Goal: Task Accomplishment & Management: Use online tool/utility

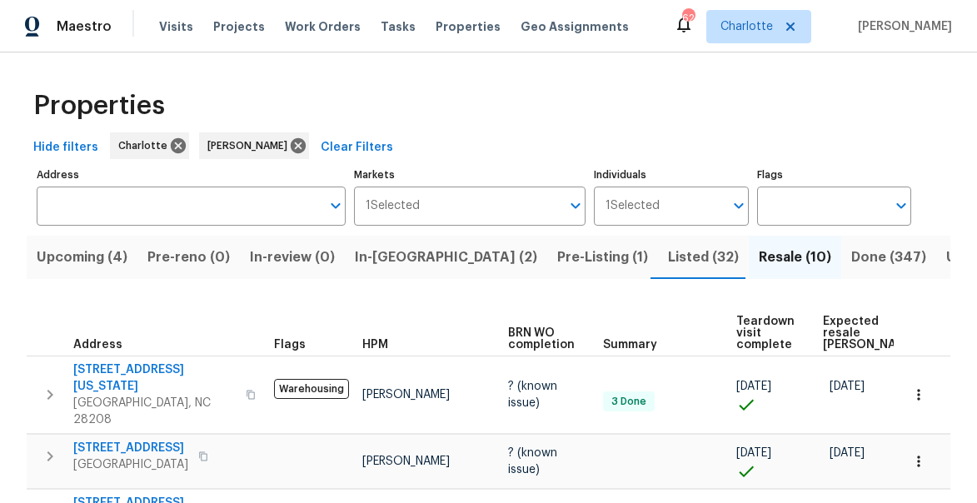
scroll to position [0, 99]
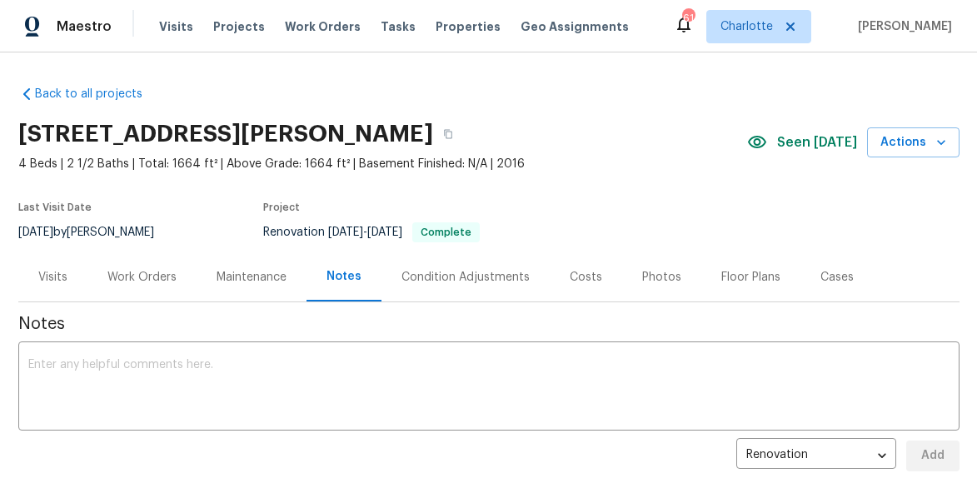
click at [312, 24] on span "Work Orders" at bounding box center [323, 26] width 76 height 17
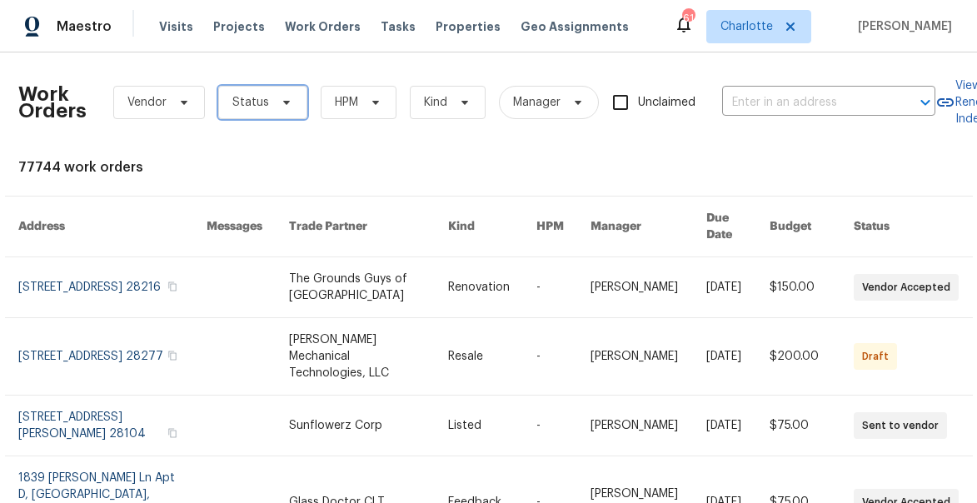
click at [260, 112] on span "Status" at bounding box center [262, 102] width 89 height 33
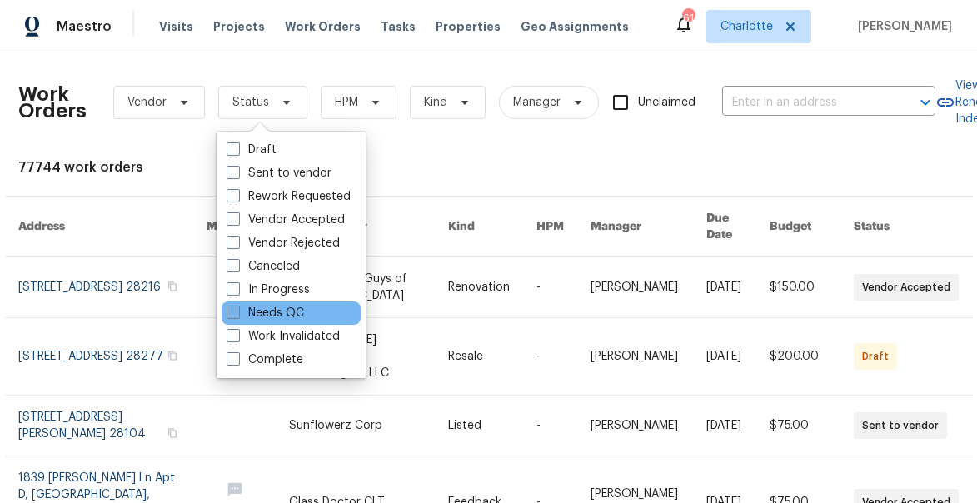
click at [245, 314] on label "Needs QC" at bounding box center [265, 313] width 77 height 17
click at [237, 314] on input "Needs QC" at bounding box center [232, 310] width 11 height 11
checkbox input "true"
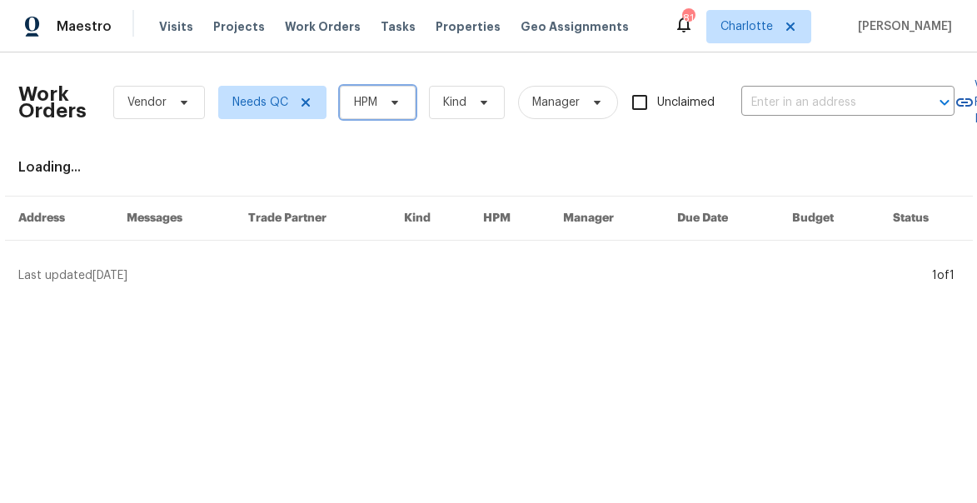
click at [370, 105] on span "HPM" at bounding box center [365, 102] width 23 height 17
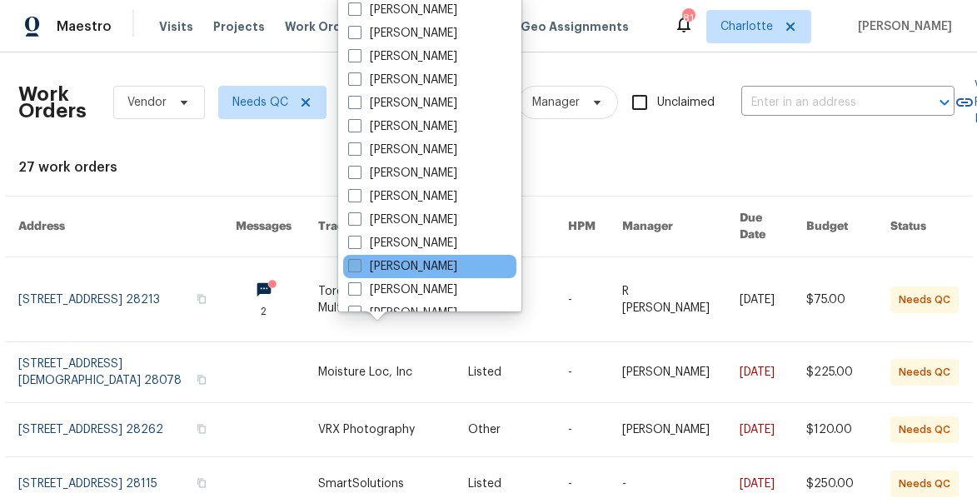
click at [369, 262] on label "[PERSON_NAME]" at bounding box center [402, 266] width 109 height 17
click at [359, 262] on input "[PERSON_NAME]" at bounding box center [353, 263] width 11 height 11
checkbox input "true"
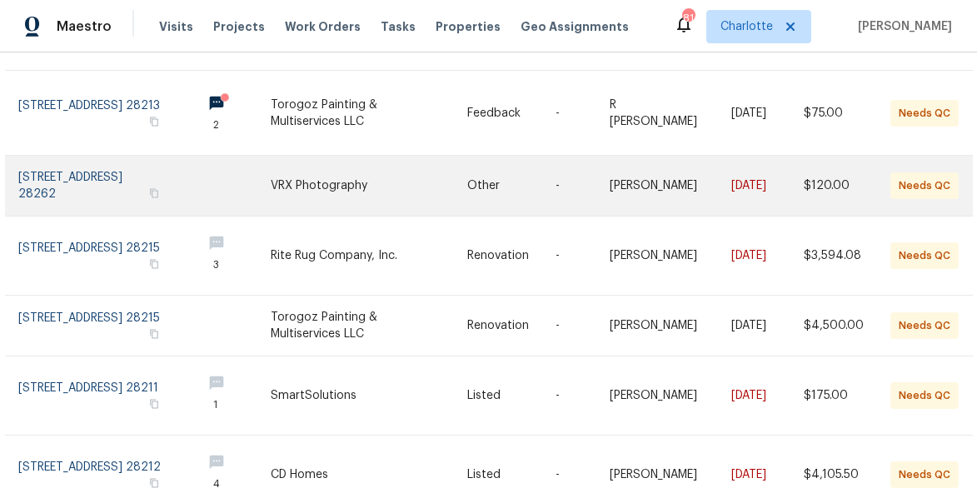
scroll to position [237, 0]
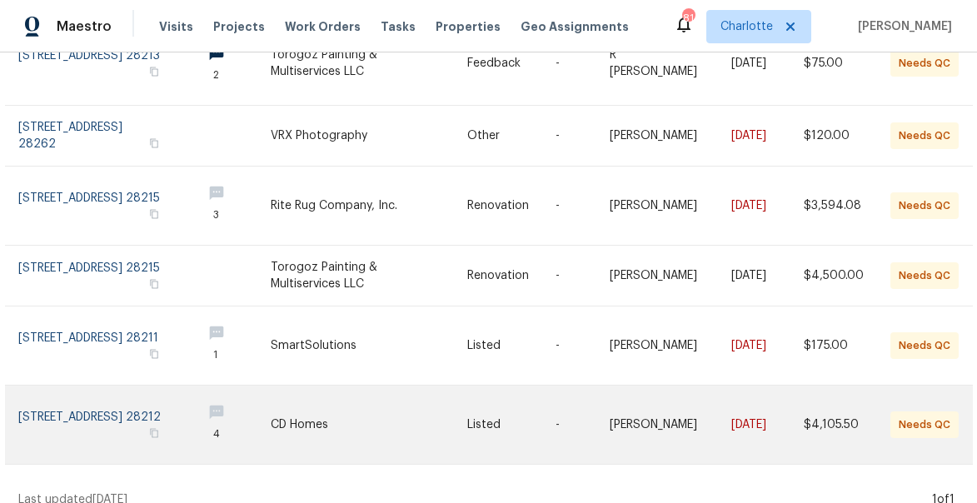
click at [63, 399] on link at bounding box center [103, 425] width 171 height 78
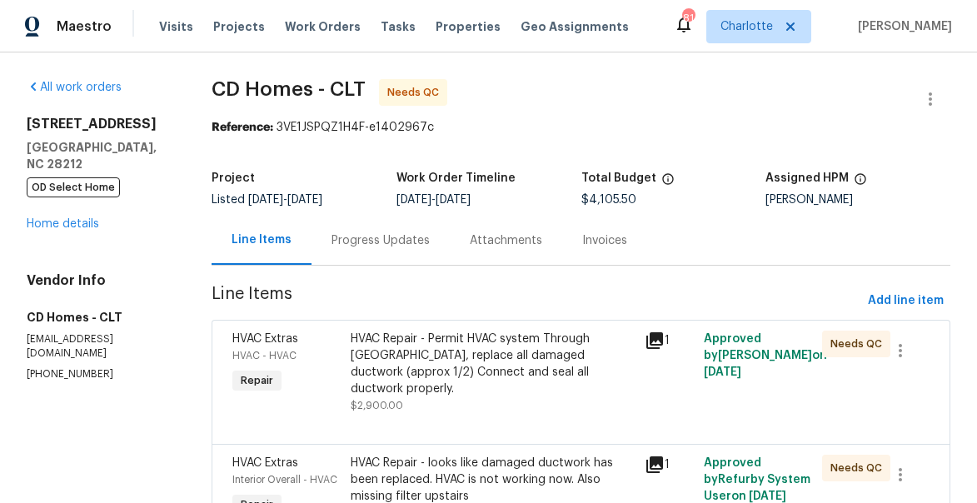
click at [421, 354] on div "HVAC Repair - Permit HVAC system Through Meck county, replace all damaged ductw…" at bounding box center [493, 364] width 285 height 67
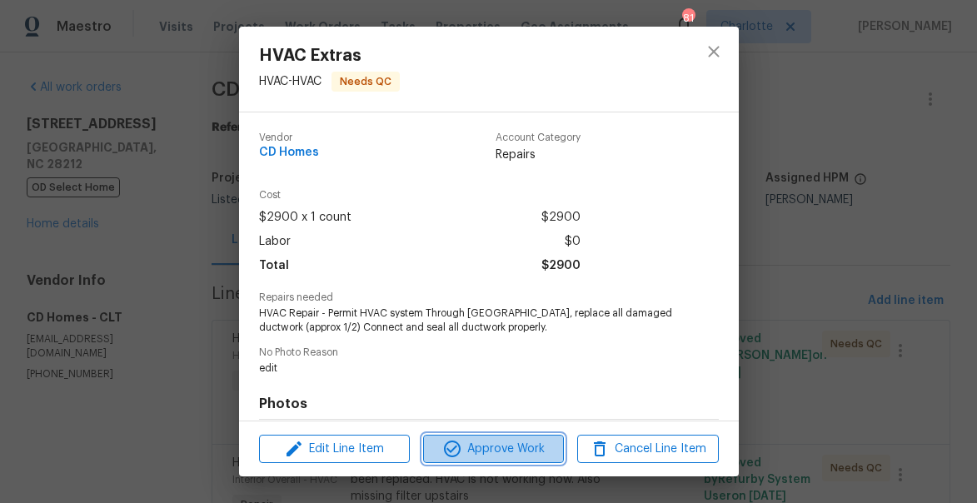
click at [489, 446] on span "Approve Work" at bounding box center [493, 449] width 131 height 21
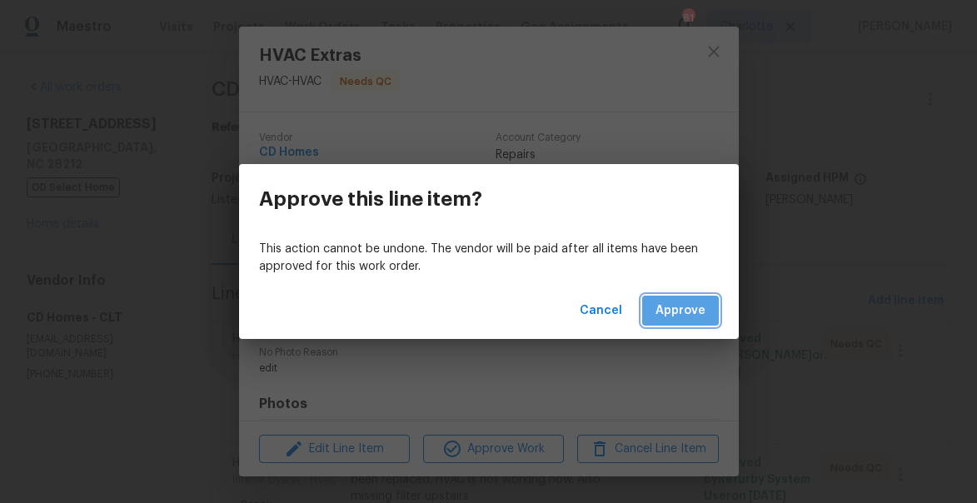
click at [684, 307] on span "Approve" at bounding box center [681, 311] width 50 height 21
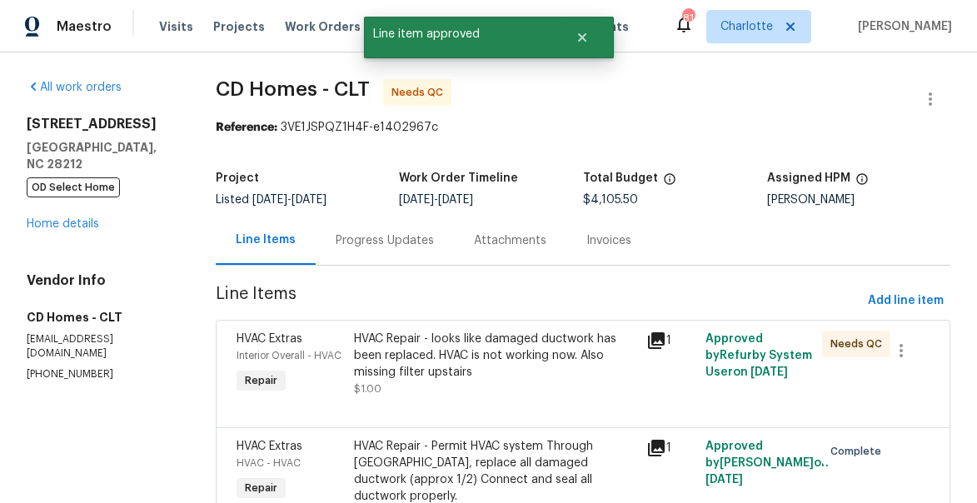
click at [480, 364] on div "HVAC Repair - looks like damaged ductwork has been replaced. HVAC is not workin…" at bounding box center [495, 356] width 283 height 50
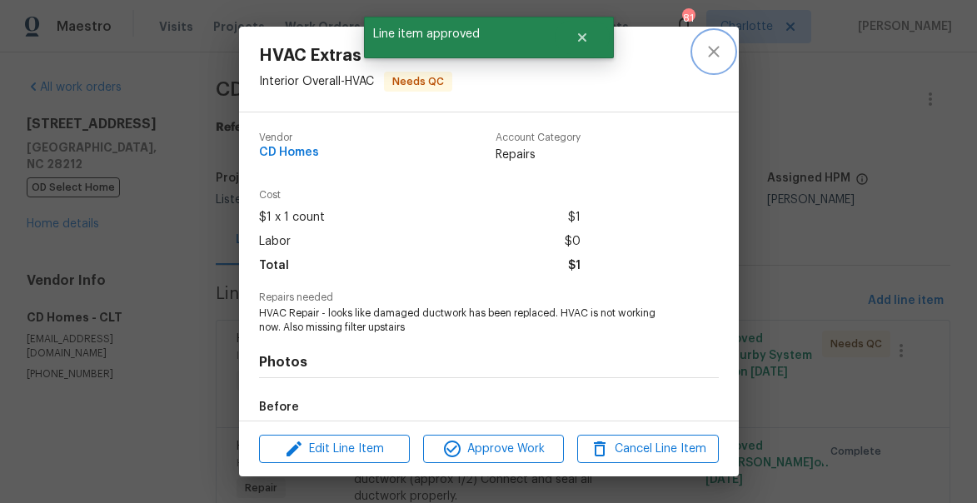
click at [721, 52] on icon "close" at bounding box center [714, 52] width 20 height 20
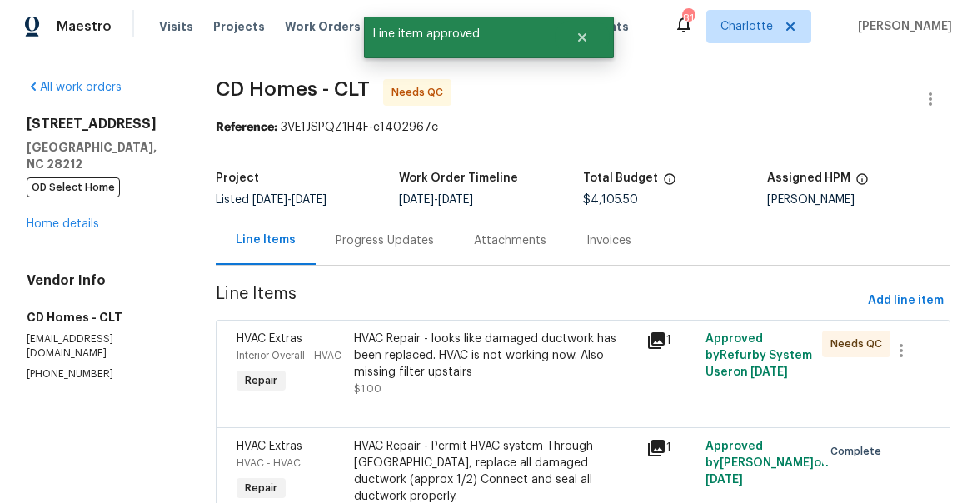
click at [412, 244] on div "Progress Updates" at bounding box center [385, 240] width 98 height 17
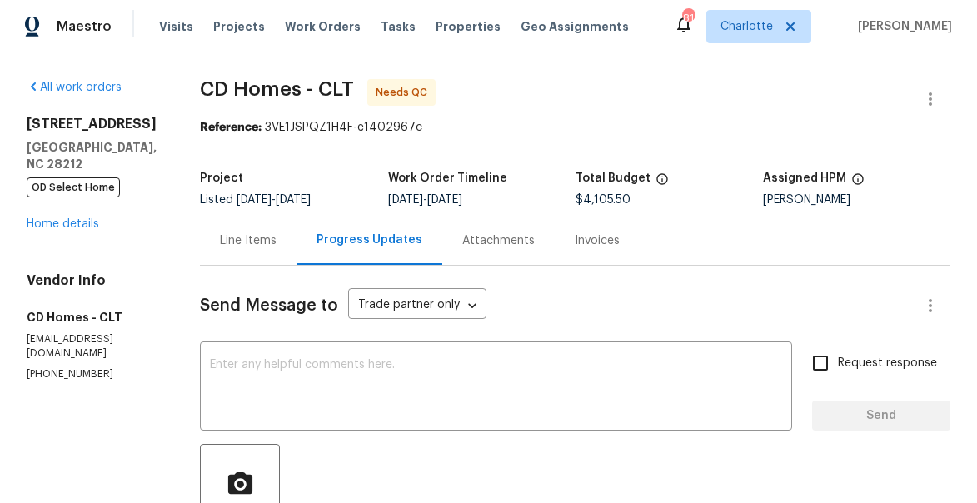
click at [239, 241] on div "Line Items" at bounding box center [248, 240] width 57 height 17
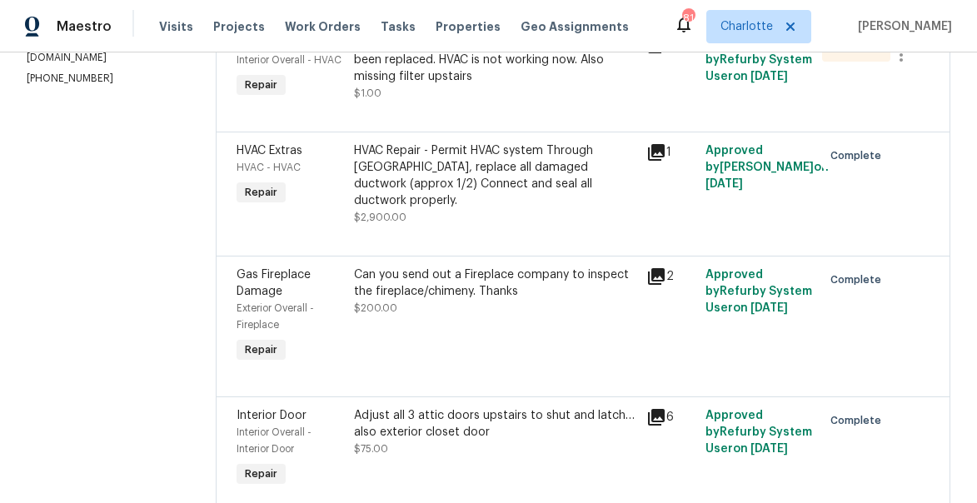
scroll to position [242, 0]
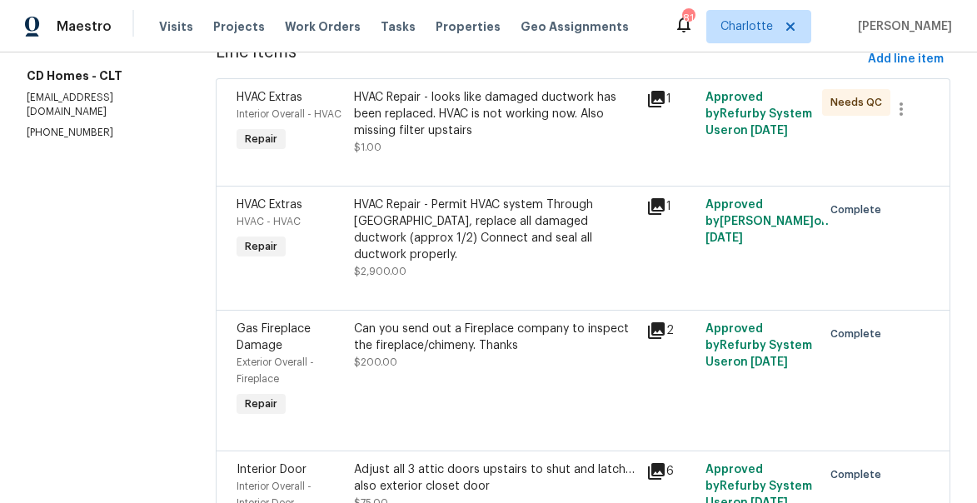
click at [657, 101] on icon at bounding box center [657, 99] width 20 height 20
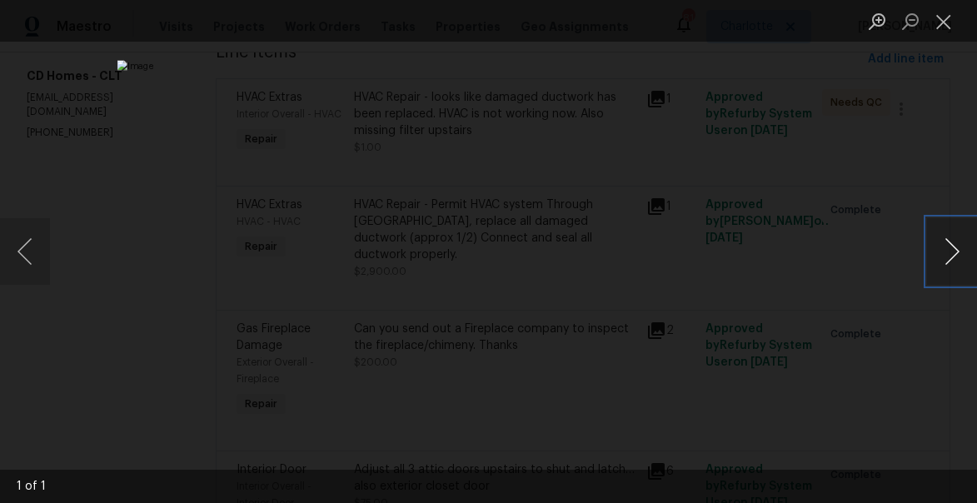
click at [957, 244] on button "Next image" at bounding box center [952, 251] width 50 height 67
click at [937, 22] on button "Close lightbox" at bounding box center [943, 21] width 33 height 29
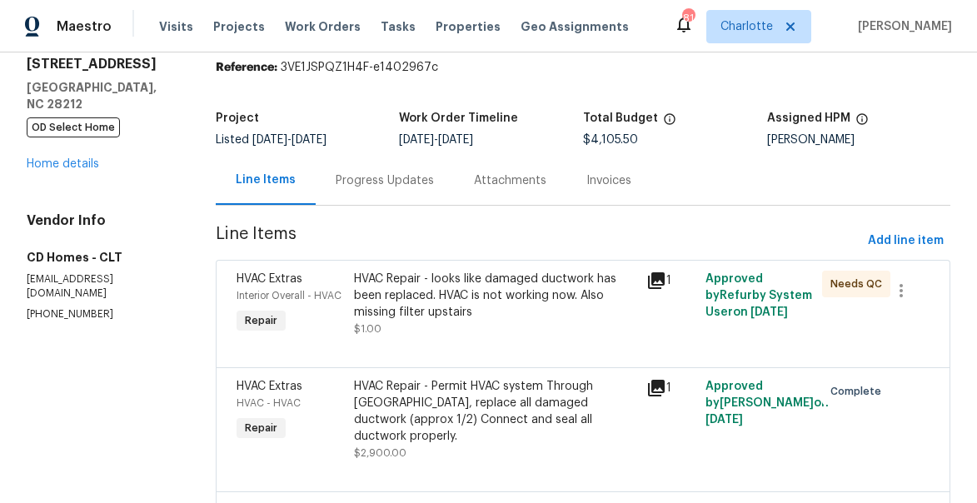
scroll to position [11, 0]
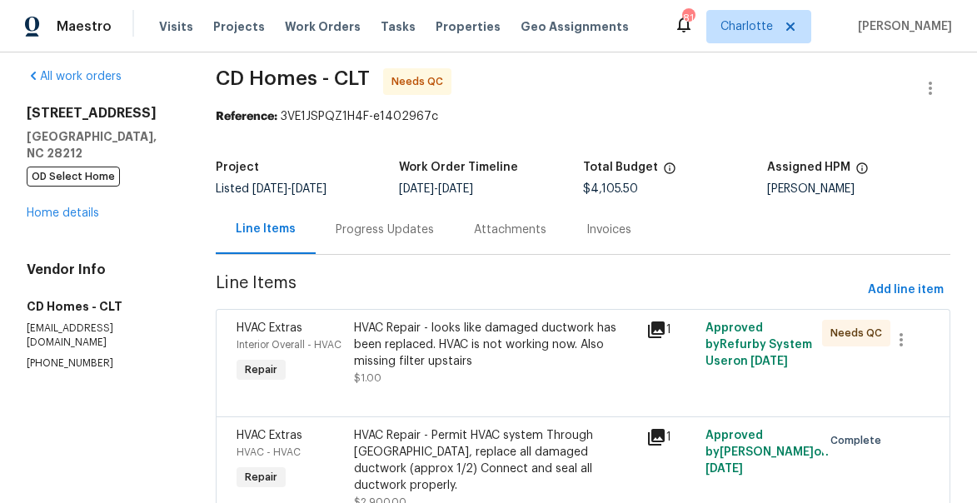
click at [382, 357] on div "HVAC Repair - looks like damaged ductwork has been replaced. HVAC is not workin…" at bounding box center [495, 345] width 283 height 50
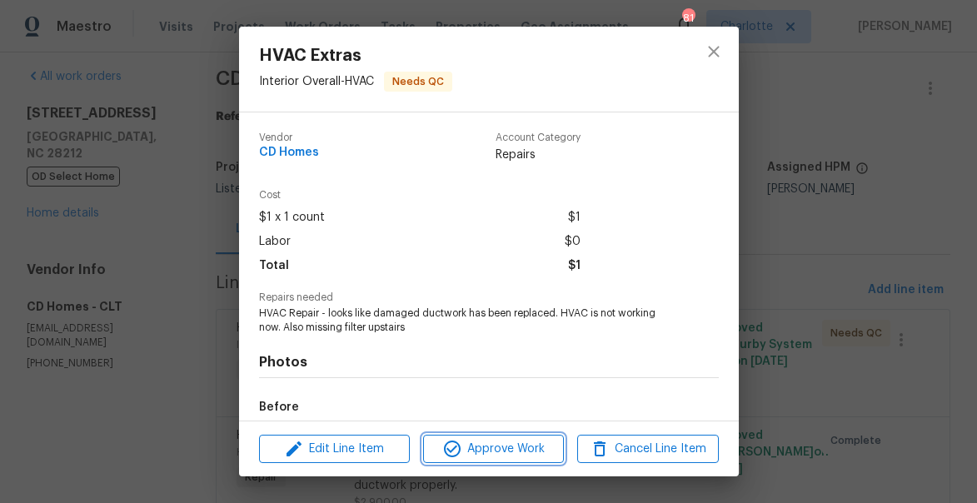
click at [475, 450] on span "Approve Work" at bounding box center [493, 449] width 131 height 21
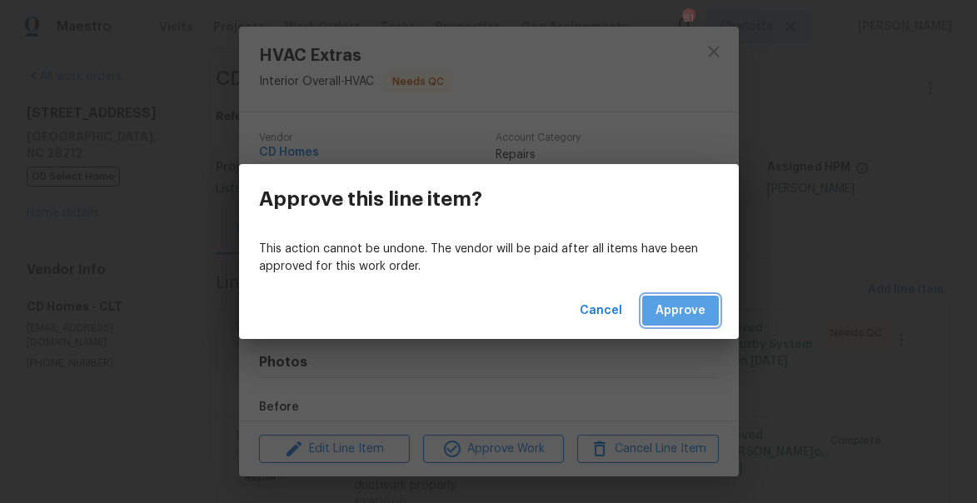
click at [699, 296] on button "Approve" at bounding box center [680, 311] width 77 height 31
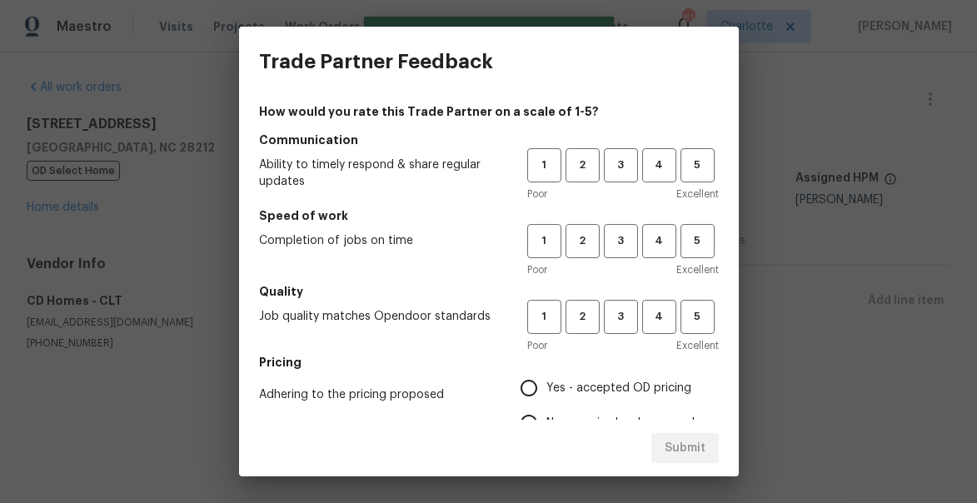
scroll to position [0, 0]
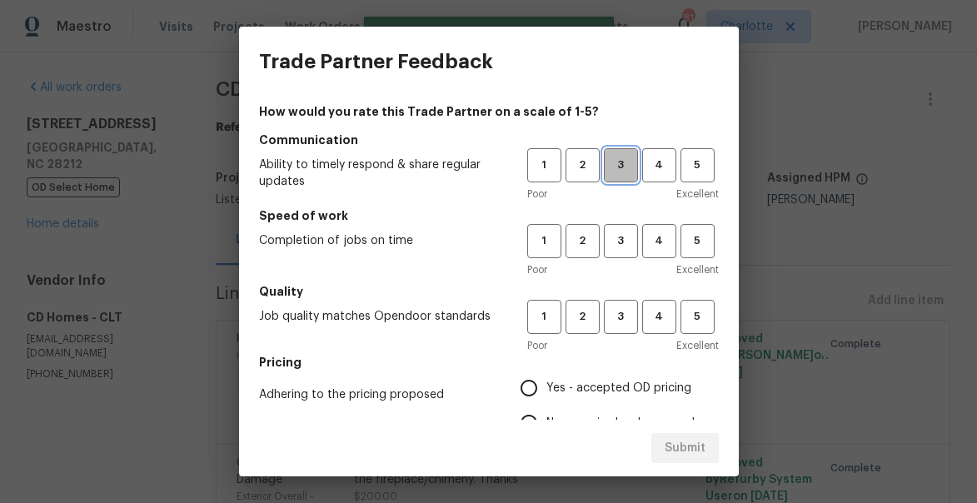
click at [623, 166] on span "3" at bounding box center [621, 165] width 31 height 19
click at [623, 232] on span "3" at bounding box center [621, 241] width 31 height 19
click at [623, 326] on span "3" at bounding box center [621, 316] width 31 height 19
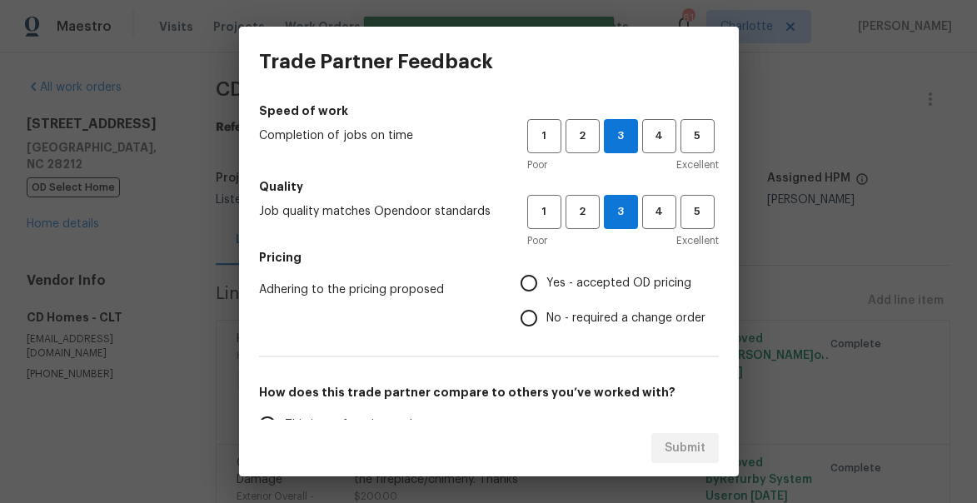
click at [540, 287] on input "Yes - accepted OD pricing" at bounding box center [529, 283] width 35 height 35
radio input "true"
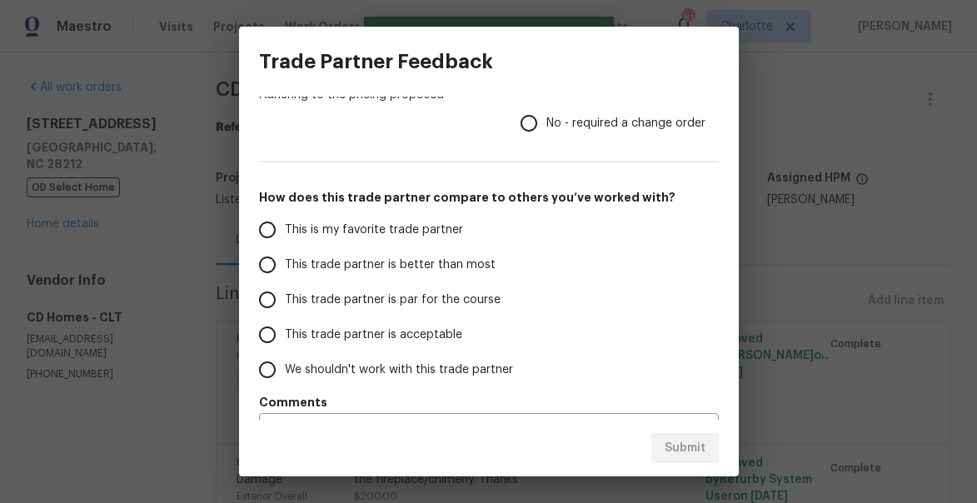
scroll to position [342, 0]
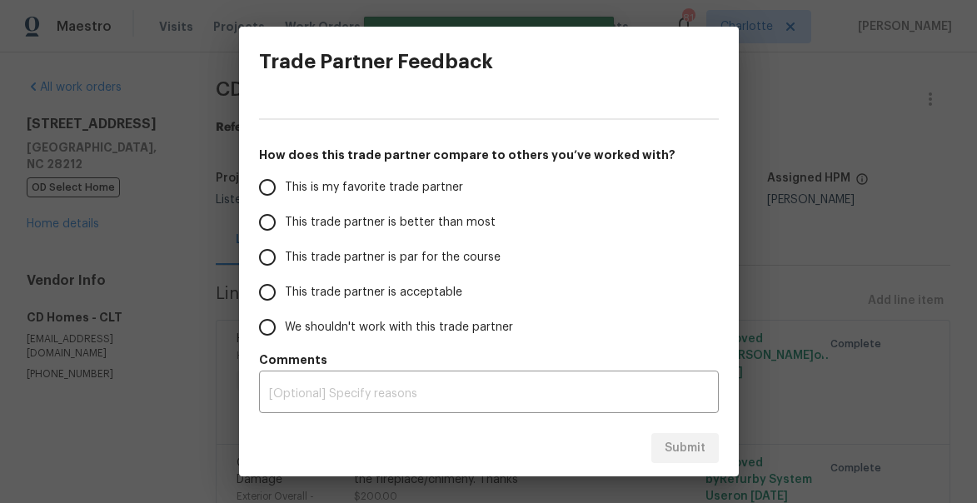
click at [318, 250] on span "This trade partner is par for the course" at bounding box center [393, 257] width 216 height 17
click at [285, 250] on input "This trade partner is par for the course" at bounding box center [267, 257] width 35 height 35
radio input "false"
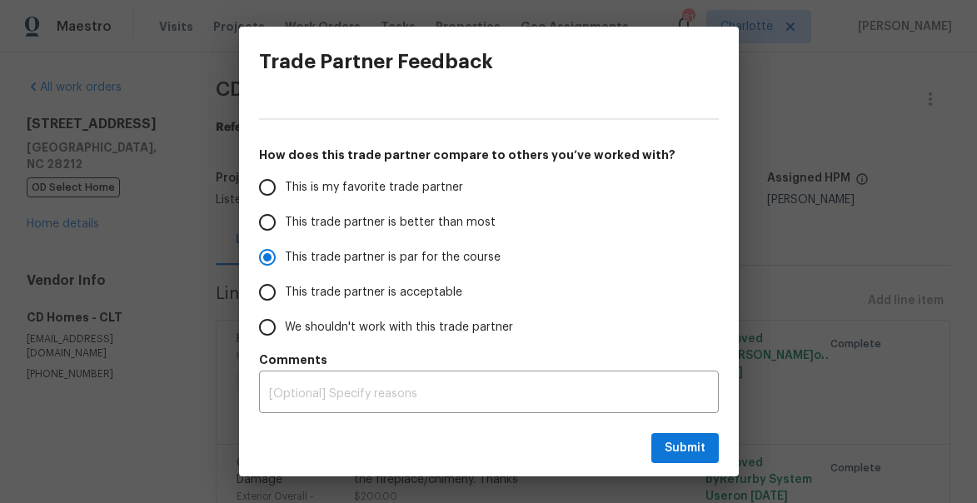
click at [323, 225] on span "This trade partner is better than most" at bounding box center [390, 222] width 211 height 17
click at [285, 225] on input "This trade partner is better than most" at bounding box center [267, 222] width 35 height 35
click at [685, 448] on span "Submit" at bounding box center [685, 448] width 41 height 21
radio input "true"
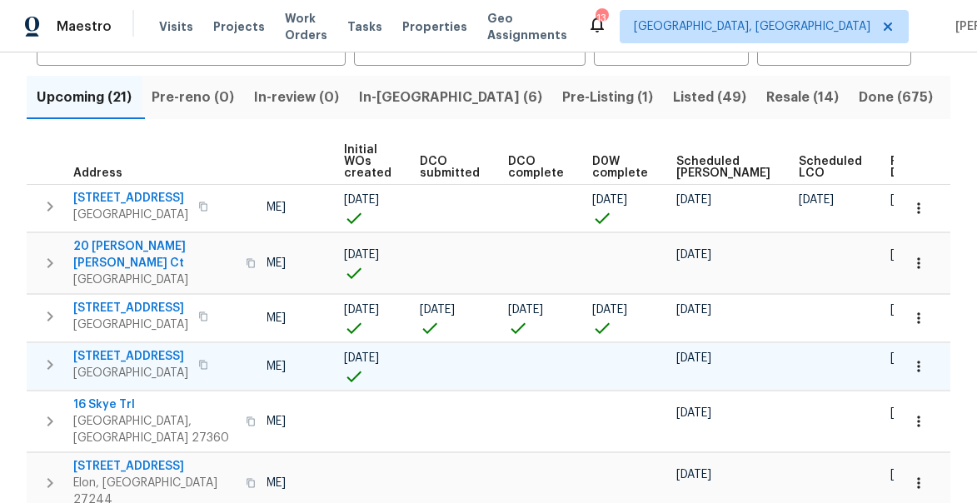
scroll to position [158, 0]
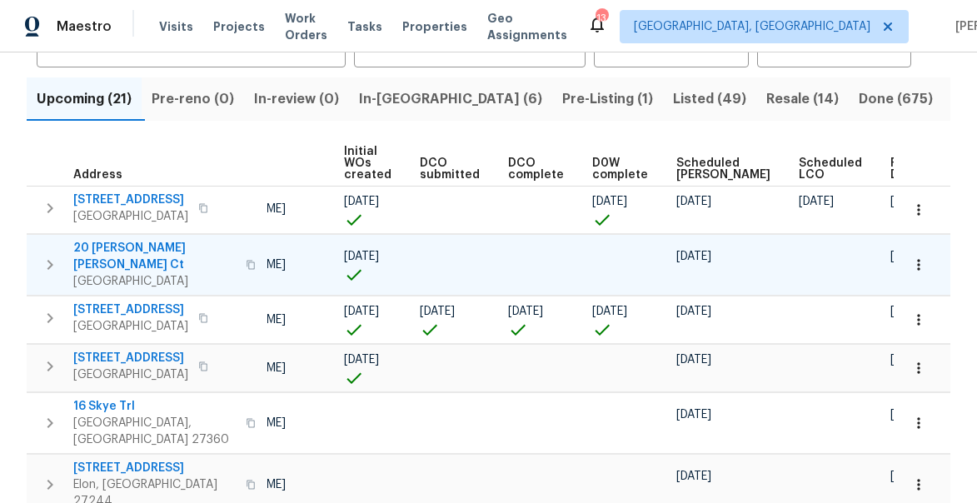
click at [130, 246] on span "20 Peggy Sue Ct" at bounding box center [154, 256] width 162 height 33
click at [107, 350] on span "4601 Oak Ridge Dr" at bounding box center [130, 358] width 115 height 17
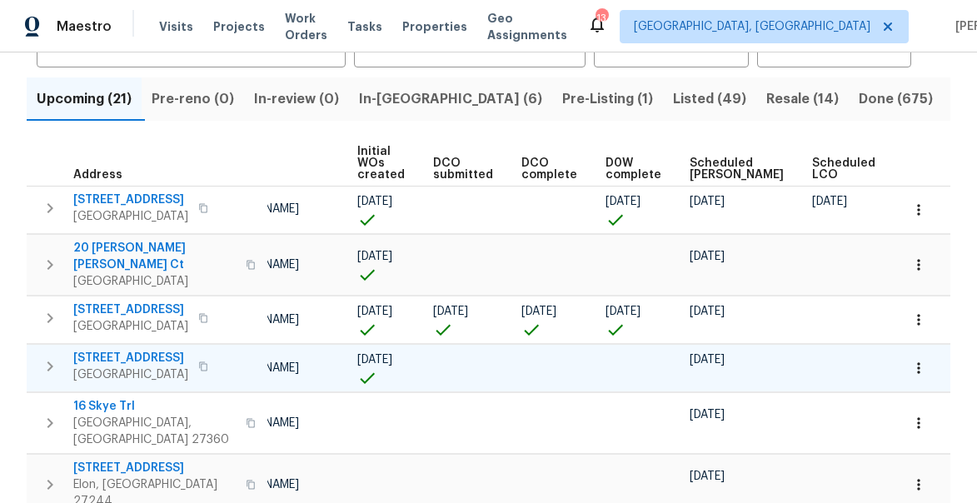
scroll to position [0, 136]
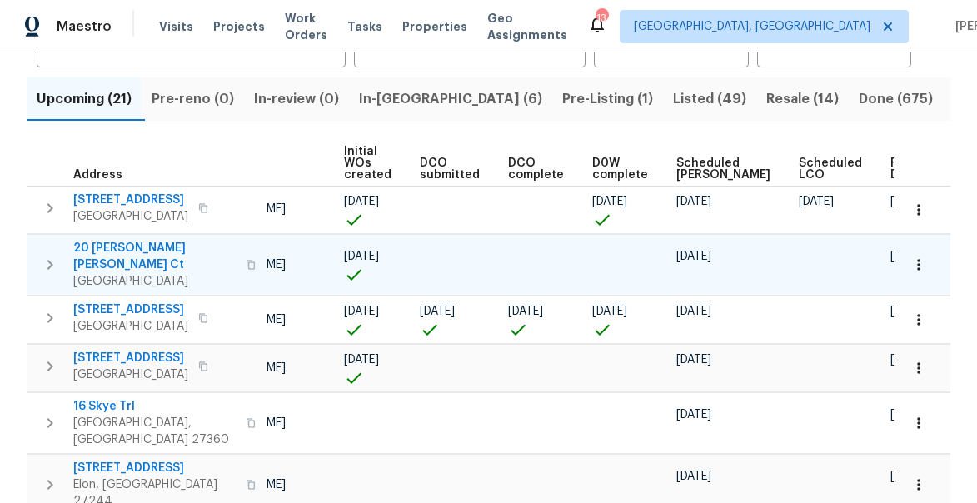
click at [246, 260] on icon "button" at bounding box center [251, 265] width 10 height 10
click at [47, 260] on icon "button" at bounding box center [50, 265] width 6 height 10
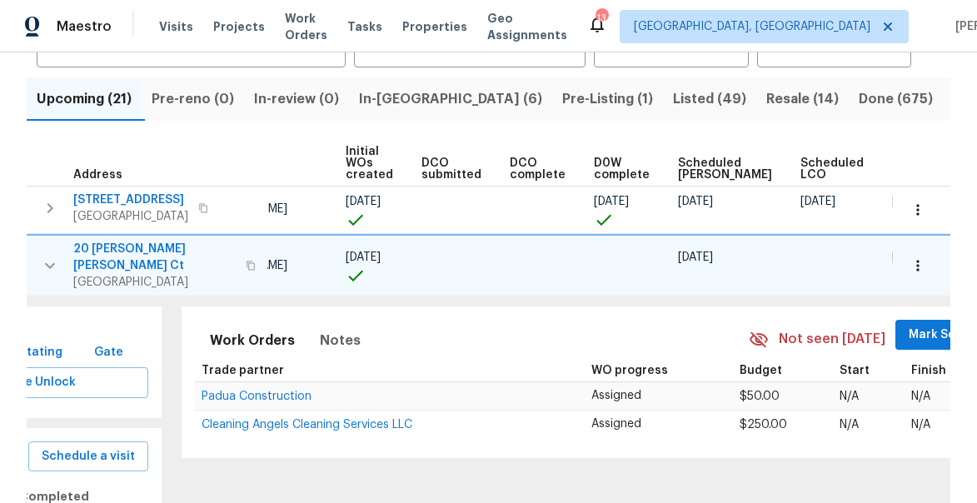
click at [923, 258] on icon "button" at bounding box center [918, 265] width 17 height 17
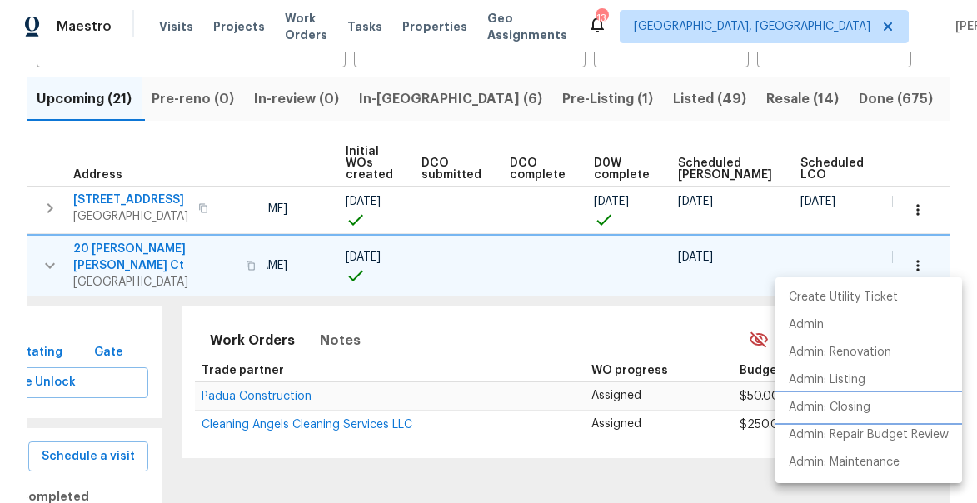
click at [826, 410] on p "Admin: Closing" at bounding box center [830, 407] width 82 height 17
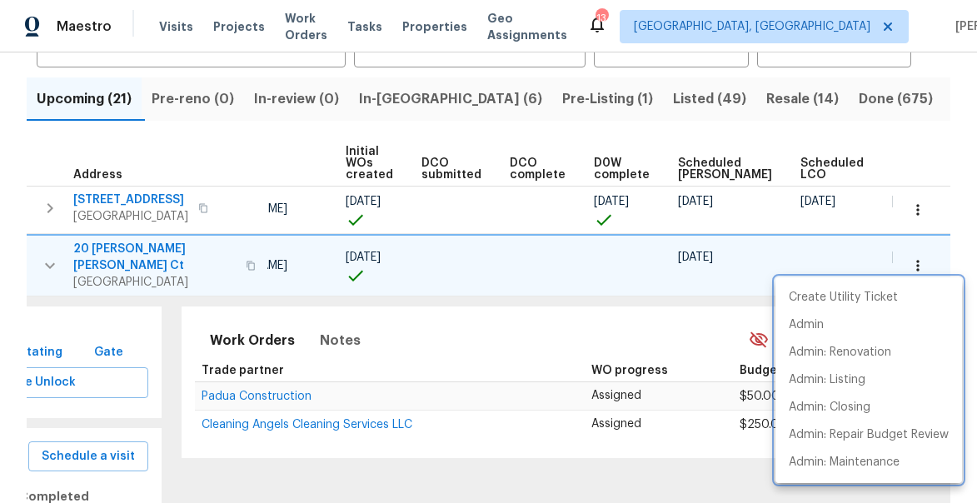
click at [47, 254] on div at bounding box center [488, 251] width 977 height 503
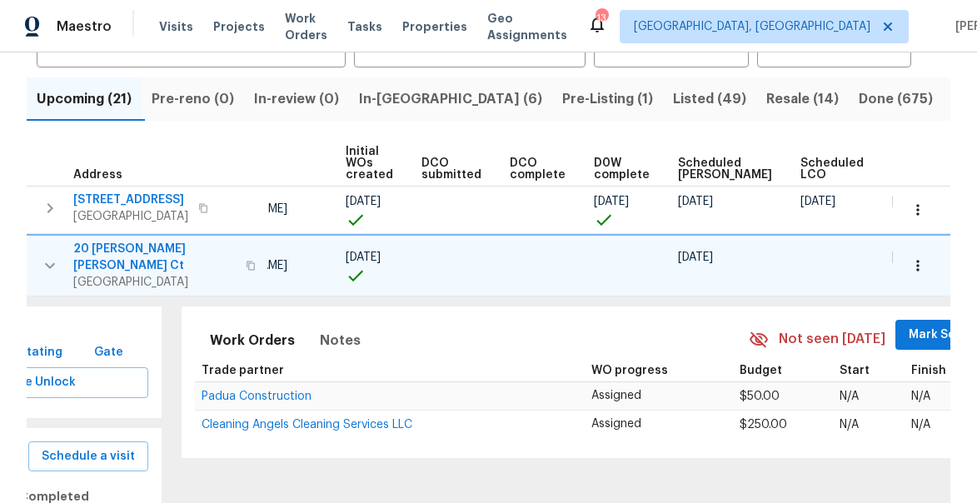
click at [47, 260] on icon "button" at bounding box center [50, 266] width 20 height 20
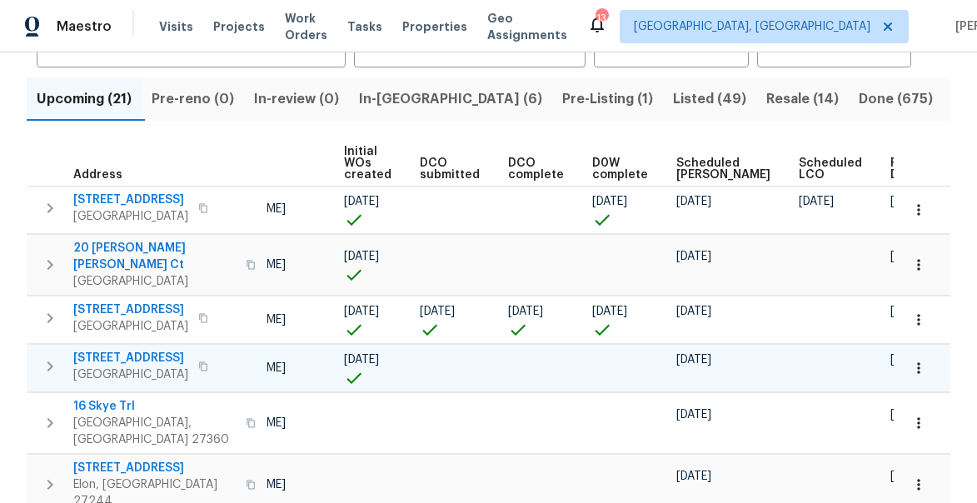
click at [922, 360] on icon "button" at bounding box center [919, 368] width 17 height 17
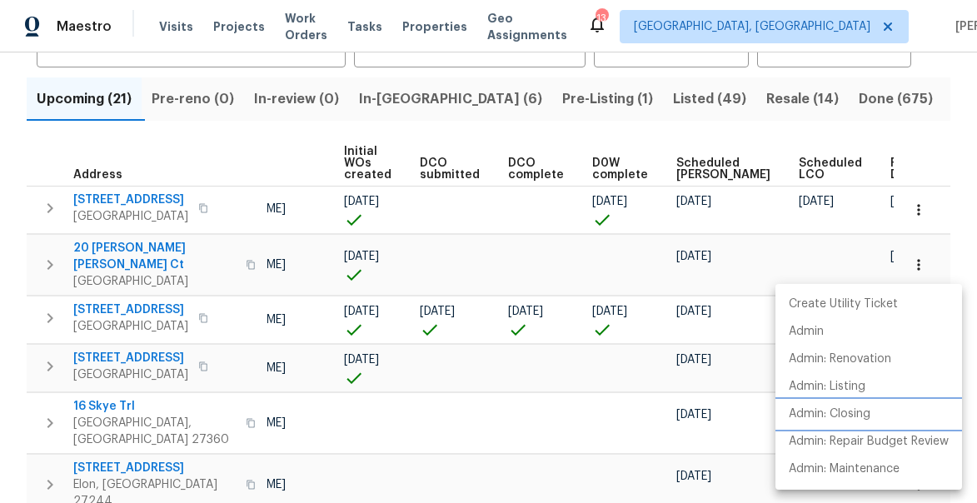
click at [842, 409] on p "Admin: Closing" at bounding box center [830, 414] width 82 height 17
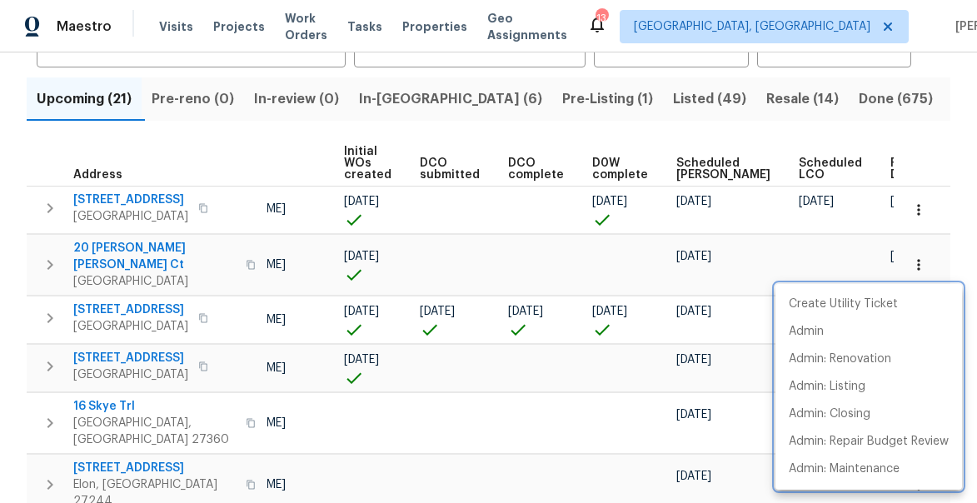
click at [897, 120] on div at bounding box center [488, 251] width 977 height 503
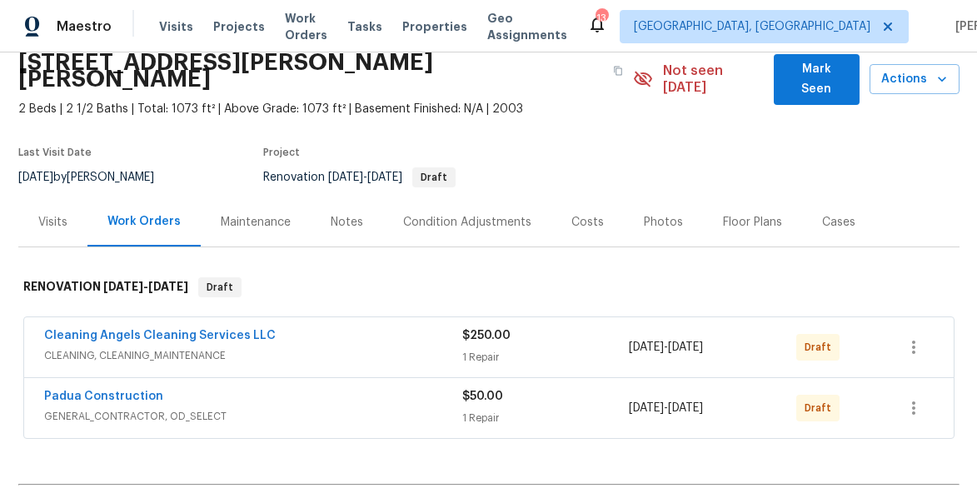
scroll to position [65, 0]
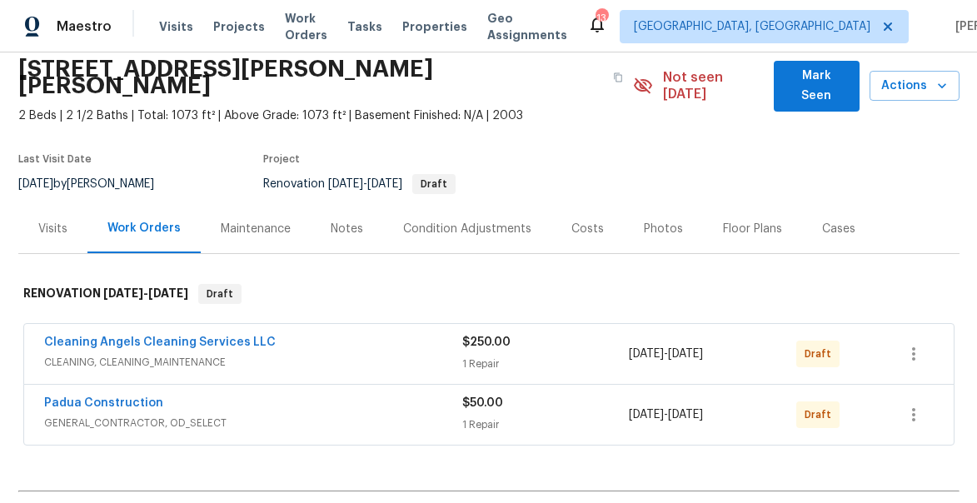
click at [341, 221] on div "Notes" at bounding box center [347, 229] width 32 height 17
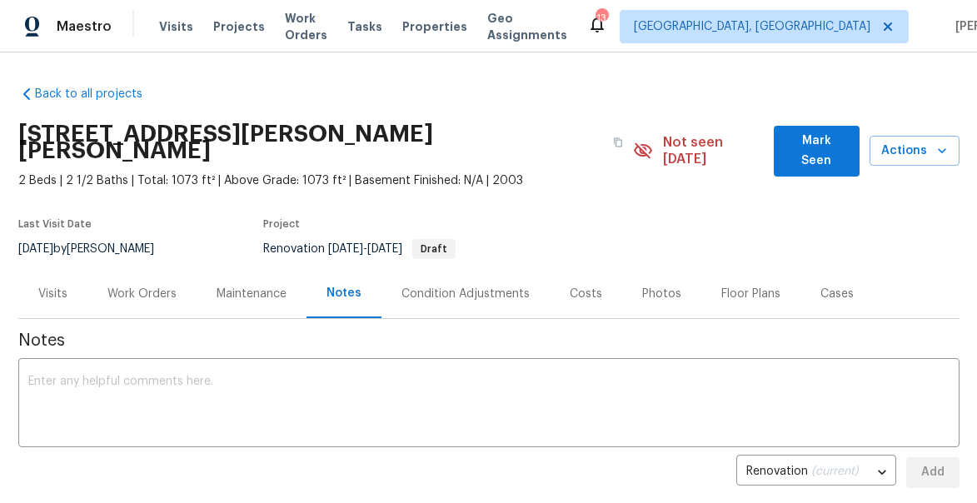
click at [47, 286] on div "Visits" at bounding box center [52, 294] width 29 height 17
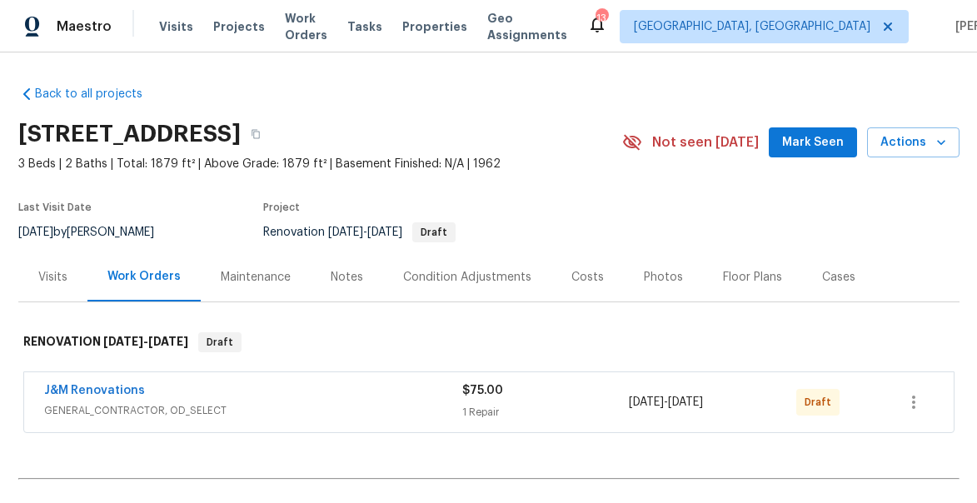
click at [47, 277] on div "Visits" at bounding box center [52, 277] width 29 height 17
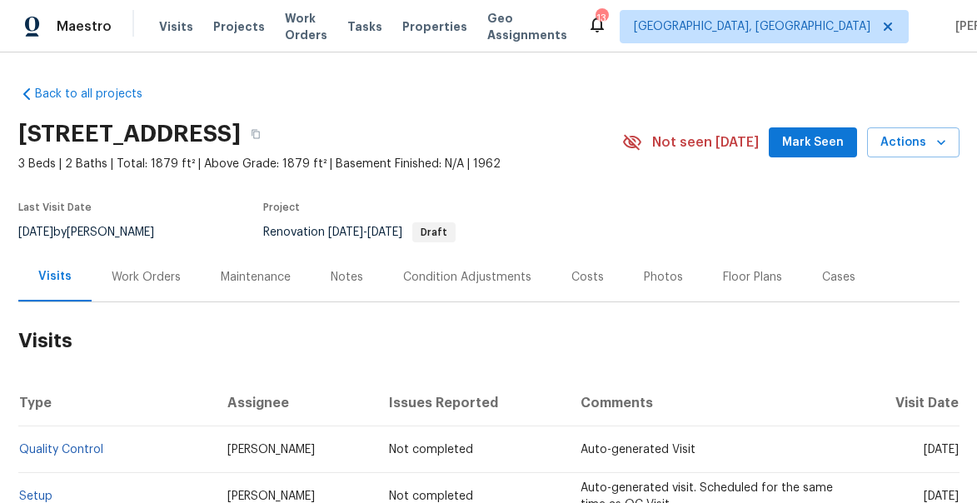
click at [337, 278] on div "Notes" at bounding box center [347, 277] width 32 height 17
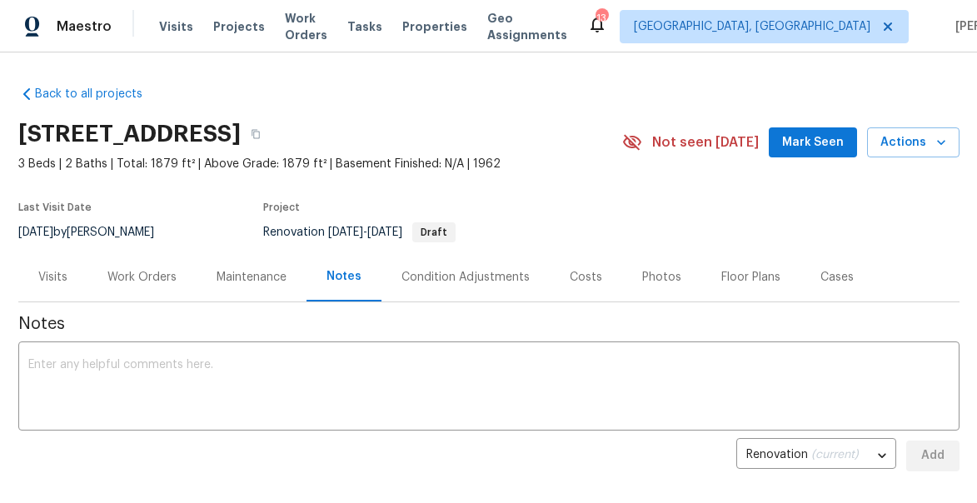
click at [43, 281] on div "Visits" at bounding box center [52, 277] width 29 height 17
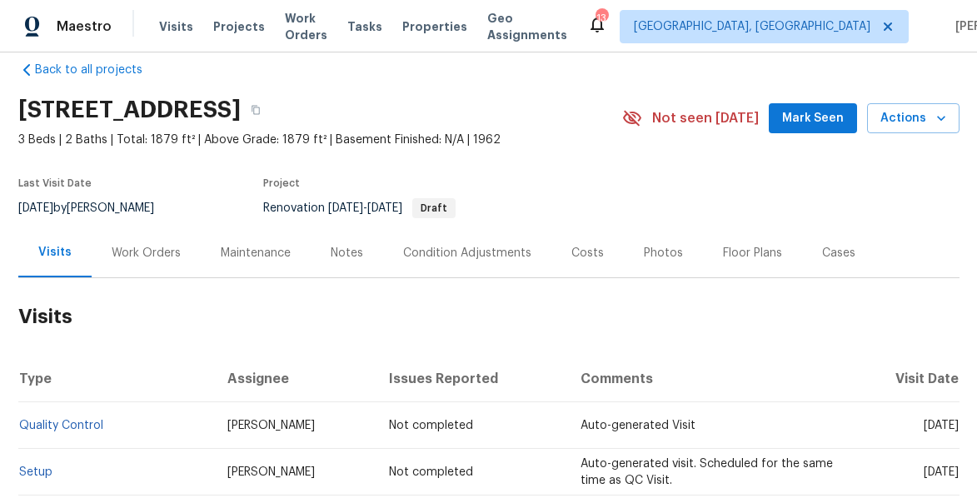
scroll to position [16, 0]
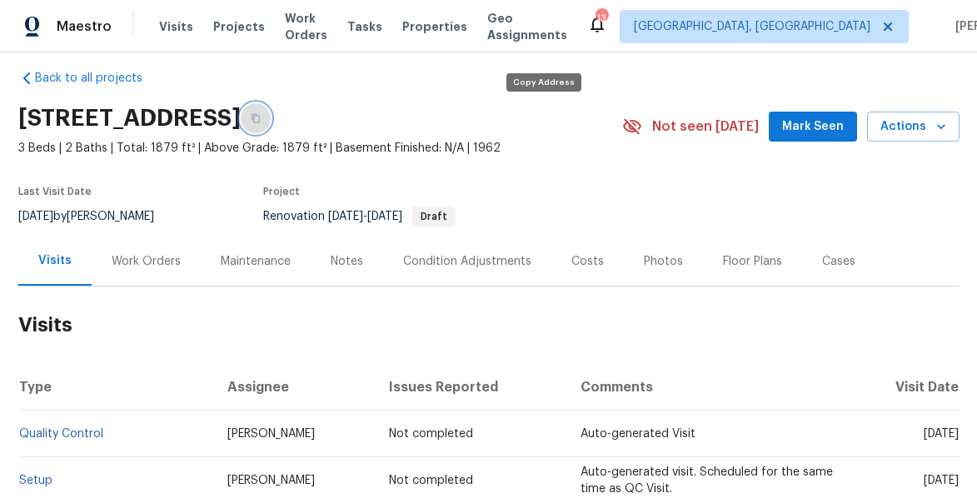
click at [261, 121] on icon "button" at bounding box center [256, 118] width 10 height 10
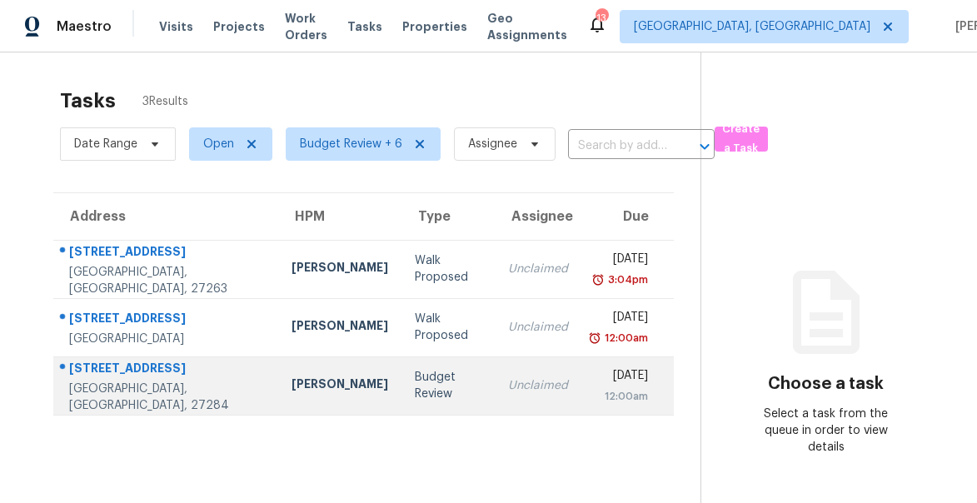
click at [172, 403] on div "[GEOGRAPHIC_DATA], [GEOGRAPHIC_DATA], 27284" at bounding box center [167, 397] width 196 height 33
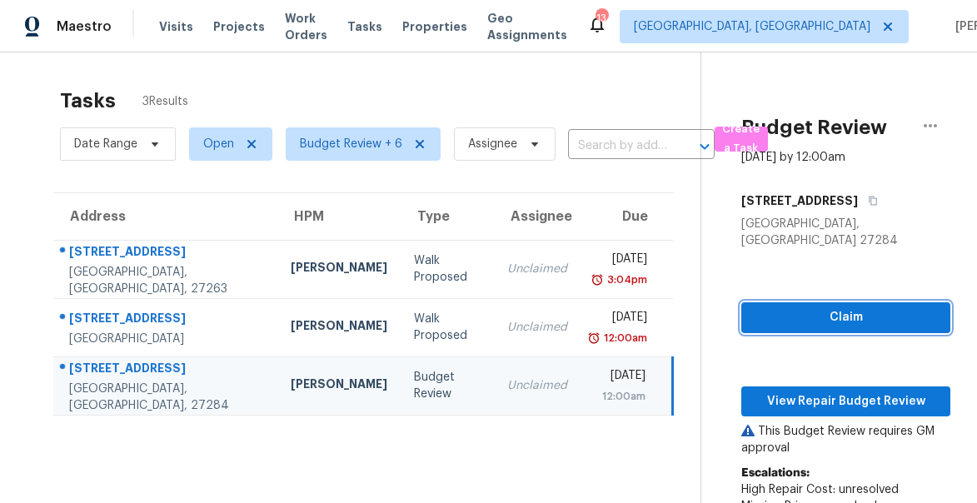
click at [861, 307] on span "Claim" at bounding box center [846, 317] width 182 height 21
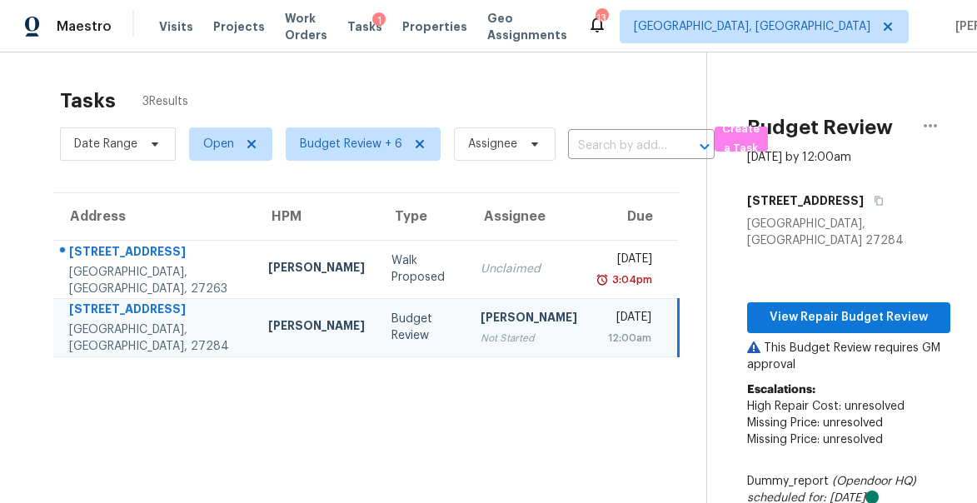
click at [125, 316] on div "1614 Haddington Point Dr" at bounding box center [155, 311] width 172 height 21
click at [114, 306] on div "1614 Haddington Point Dr" at bounding box center [155, 311] width 172 height 21
click at [812, 307] on span "View Repair Budget Review" at bounding box center [849, 317] width 177 height 21
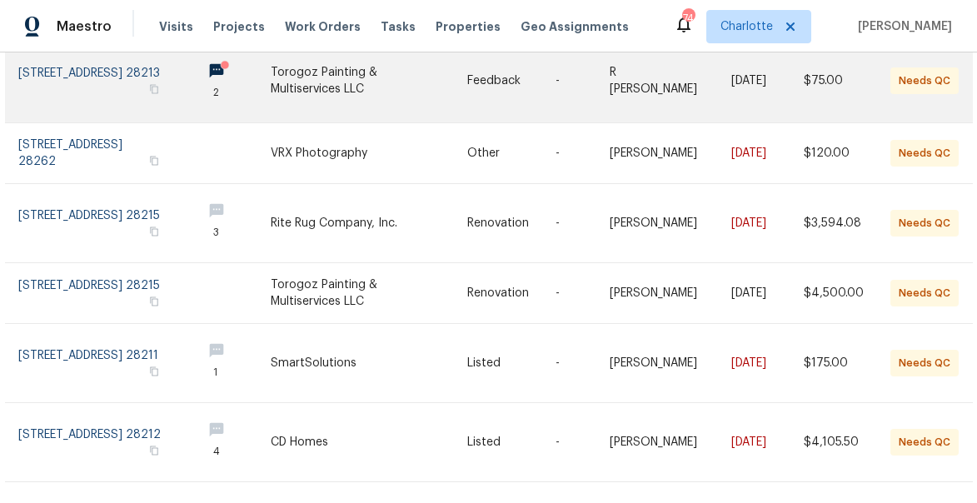
scroll to position [237, 0]
